Goal: Task Accomplishment & Management: Manage account settings

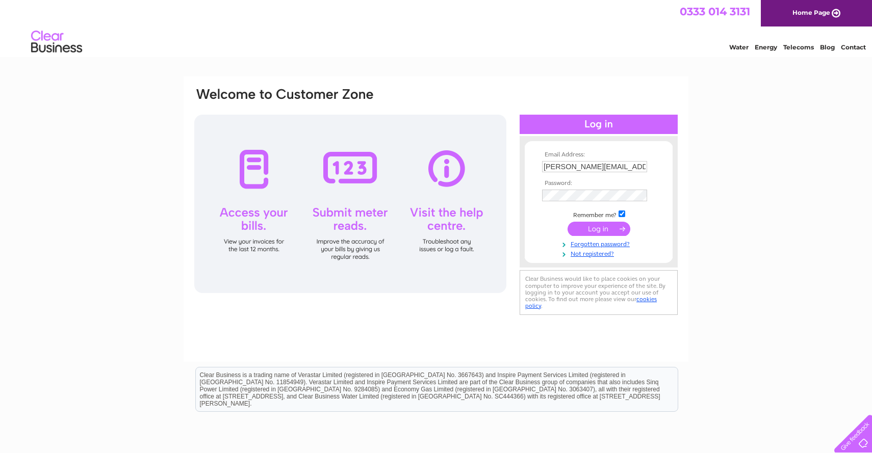
click at [588, 227] on input "submit" at bounding box center [599, 229] width 63 height 14
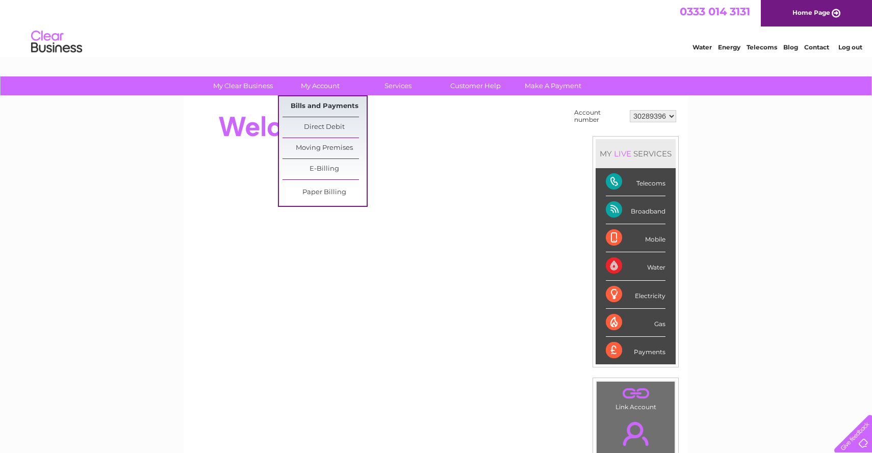
click at [309, 109] on link "Bills and Payments" at bounding box center [325, 106] width 84 height 20
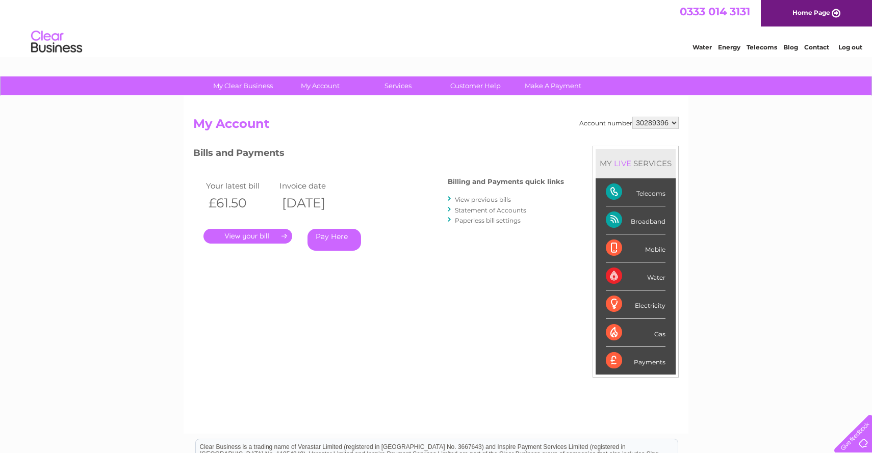
click at [266, 238] on link "." at bounding box center [248, 236] width 89 height 15
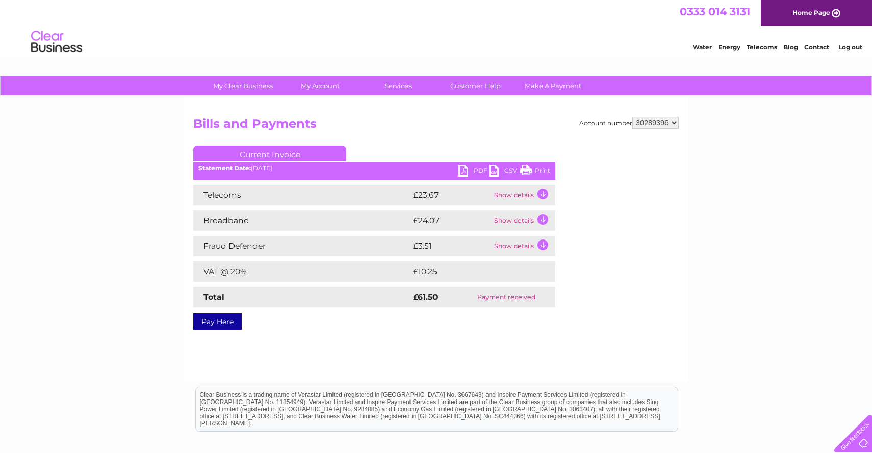
click at [469, 172] on link "PDF" at bounding box center [474, 172] width 31 height 15
